Goal: Information Seeking & Learning: Learn about a topic

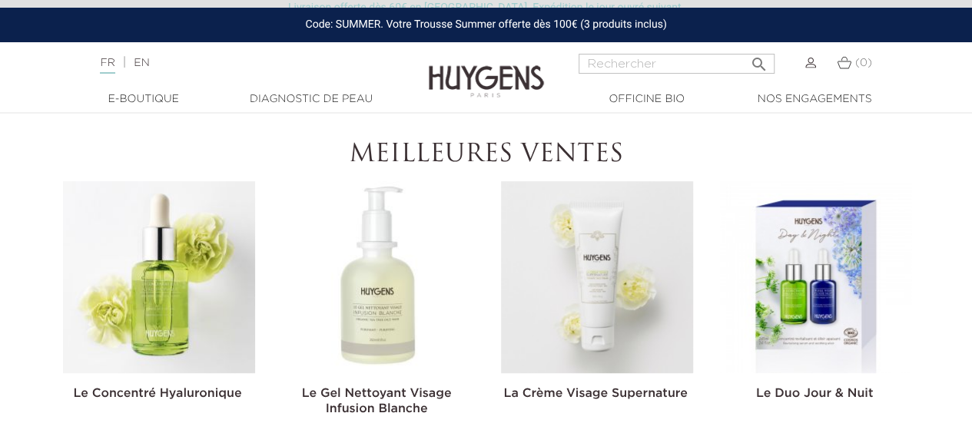
scroll to position [373, 0]
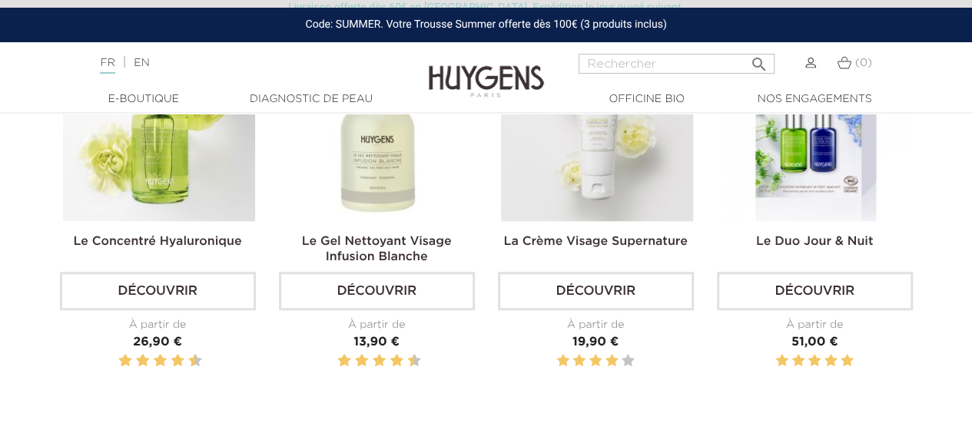
scroll to position [502, 0]
click at [820, 297] on link "Découvrir" at bounding box center [815, 290] width 196 height 38
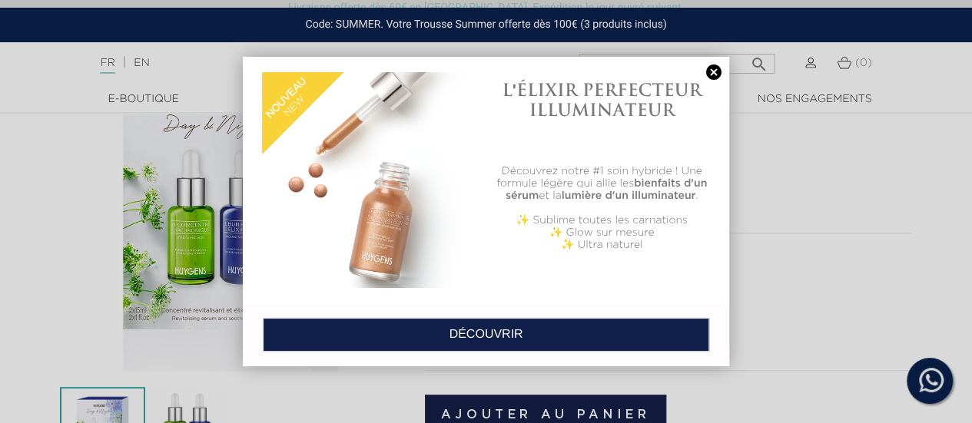
scroll to position [169, 0]
click at [710, 77] on link at bounding box center [714, 73] width 22 height 16
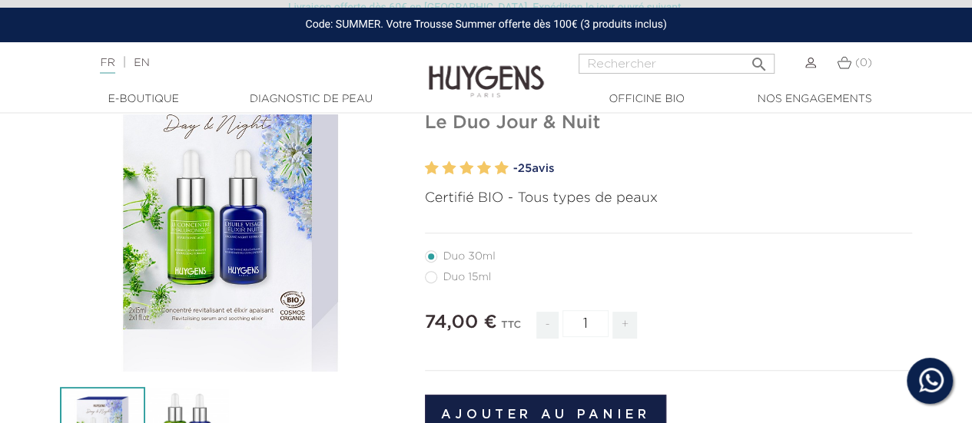
click at [429, 277] on label41"] "Duo 15ml" at bounding box center [467, 277] width 85 height 12
radio input "true"
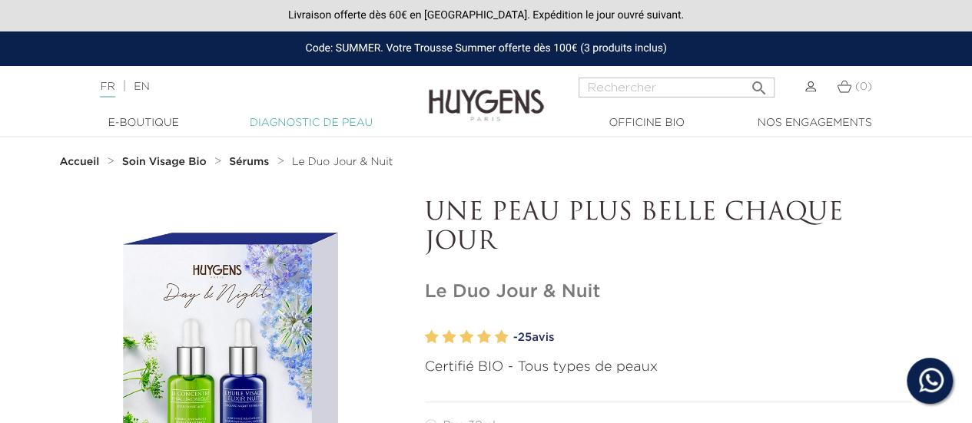
click at [290, 118] on link "Diagnostic de peau" at bounding box center [311, 123] width 154 height 16
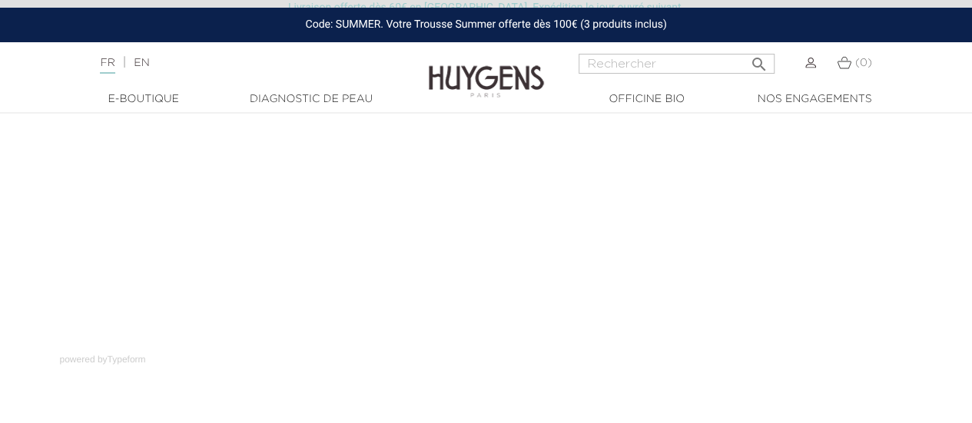
scroll to position [280, 0]
